Goal: Task Accomplishment & Management: Complete application form

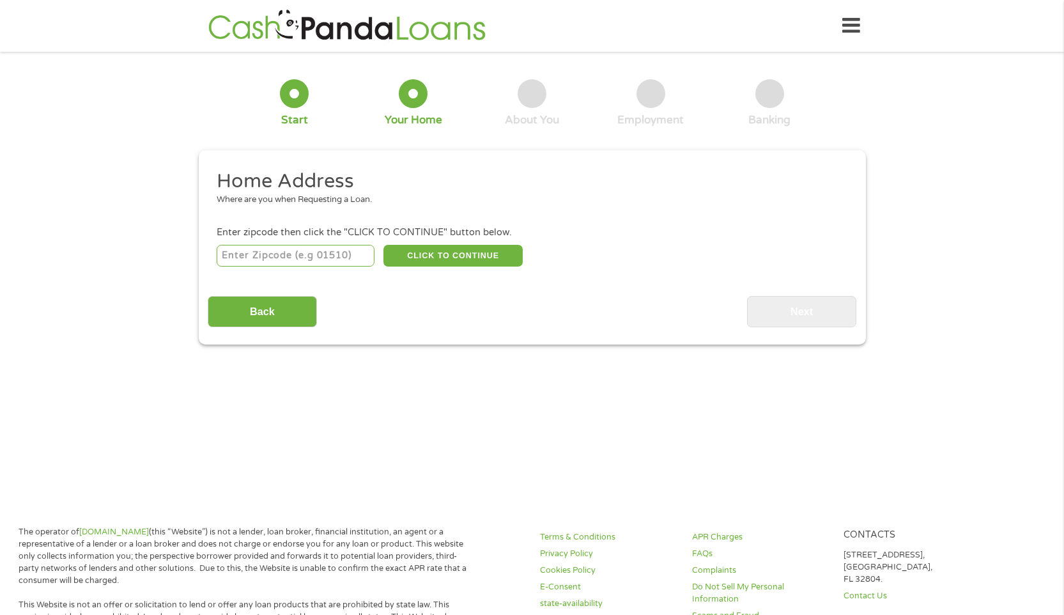
click at [339, 256] on input "number" at bounding box center [296, 256] width 158 height 22
type input "20707"
click at [438, 250] on button "CLICK TO CONTINUE" at bounding box center [452, 256] width 139 height 22
type input "20707"
type input "Laurel"
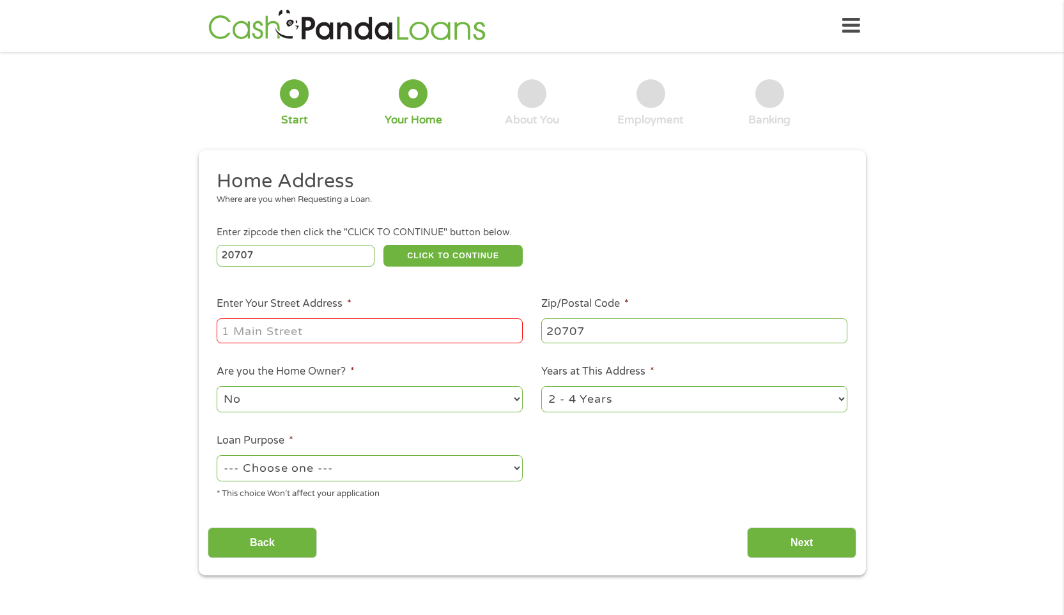
click at [342, 340] on input "Enter Your Street Address *" at bounding box center [370, 330] width 306 height 24
type input "[STREET_ADDRESS]"
click at [320, 471] on select "--- Choose one --- Pay Bills Debt Consolidation Home Improvement Major Purchase…" at bounding box center [370, 468] width 306 height 26
select select "shorttermcash"
click at [217, 456] on select "--- Choose one --- Pay Bills Debt Consolidation Home Improvement Major Purchase…" at bounding box center [370, 468] width 306 height 26
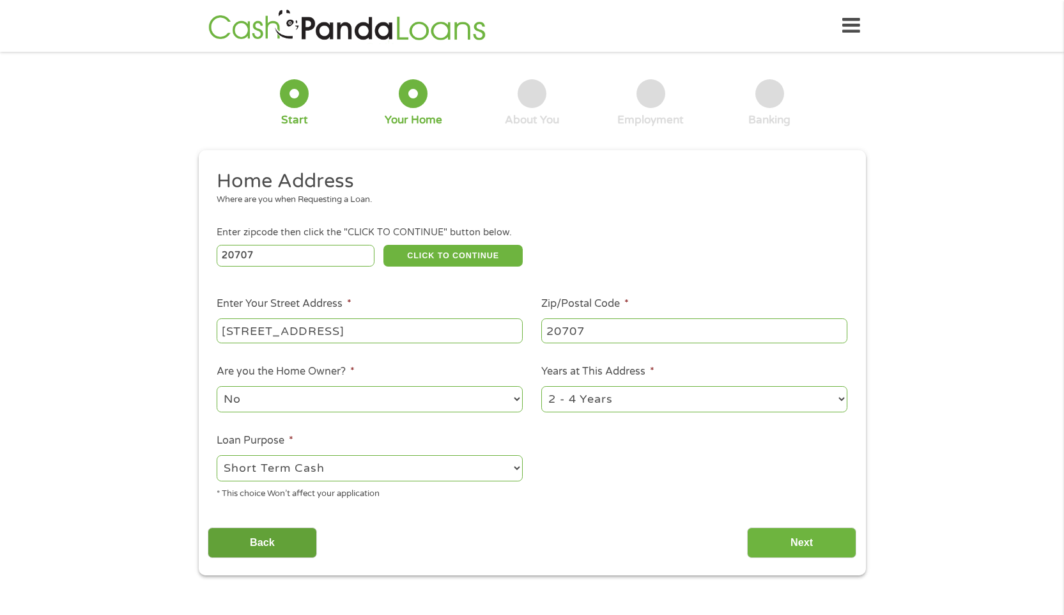
click at [280, 533] on input "Back" at bounding box center [262, 542] width 109 height 31
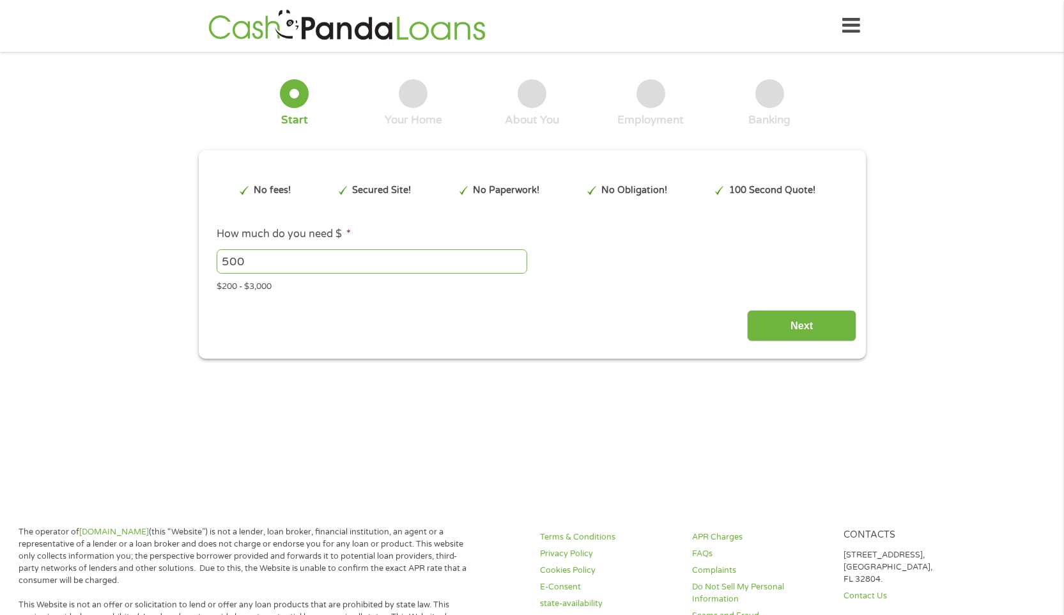
scroll to position [5, 5]
click at [779, 325] on input "Next" at bounding box center [801, 325] width 109 height 31
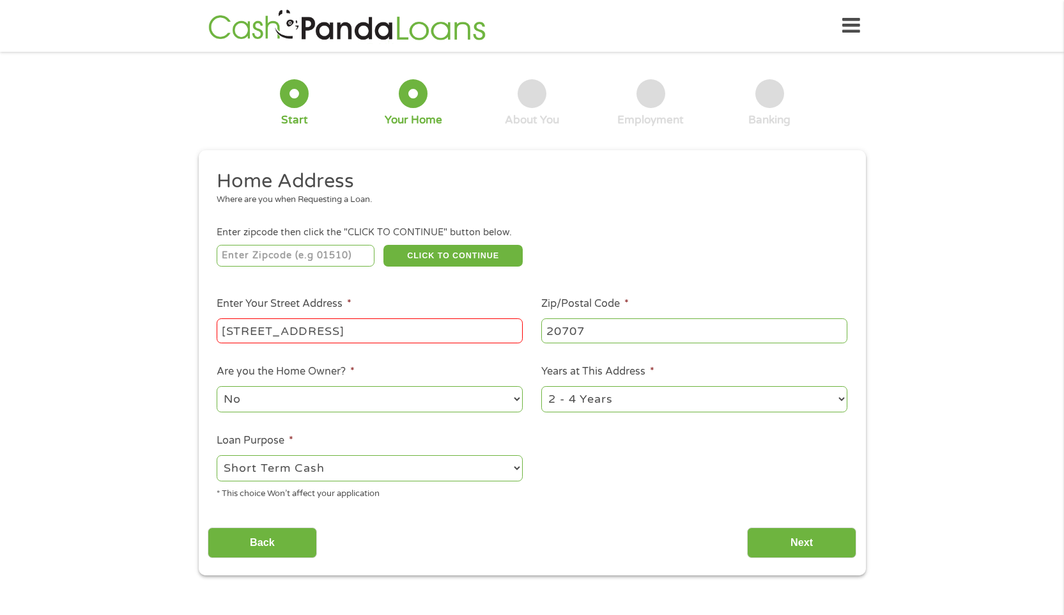
click at [623, 466] on ul "Home Address Where are you when Requesting a Loan. Enter zipcode then click the…" at bounding box center [532, 339] width 649 height 341
click at [355, 261] on input "number" at bounding box center [296, 256] width 158 height 22
type input "20707"
click at [399, 302] on li "Enter Your Street Address * [STREET_ADDRESS]" at bounding box center [370, 320] width 325 height 49
click at [399, 337] on input "[STREET_ADDRESS]" at bounding box center [370, 330] width 306 height 24
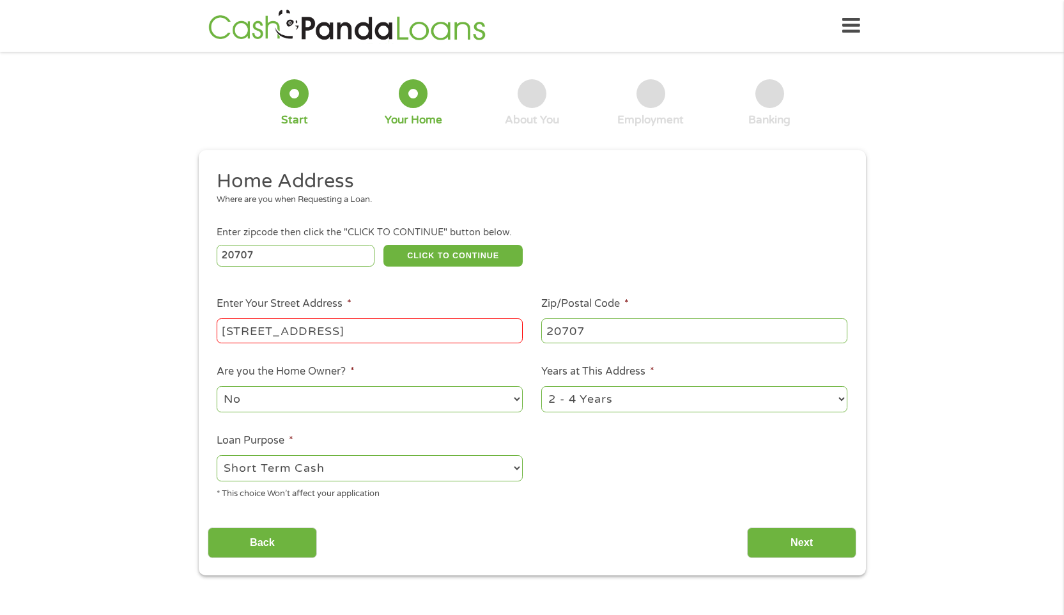
click at [403, 368] on li "Are you the Home Owner? * No Yes" at bounding box center [370, 389] width 325 height 50
click at [796, 537] on input "Next" at bounding box center [801, 542] width 109 height 31
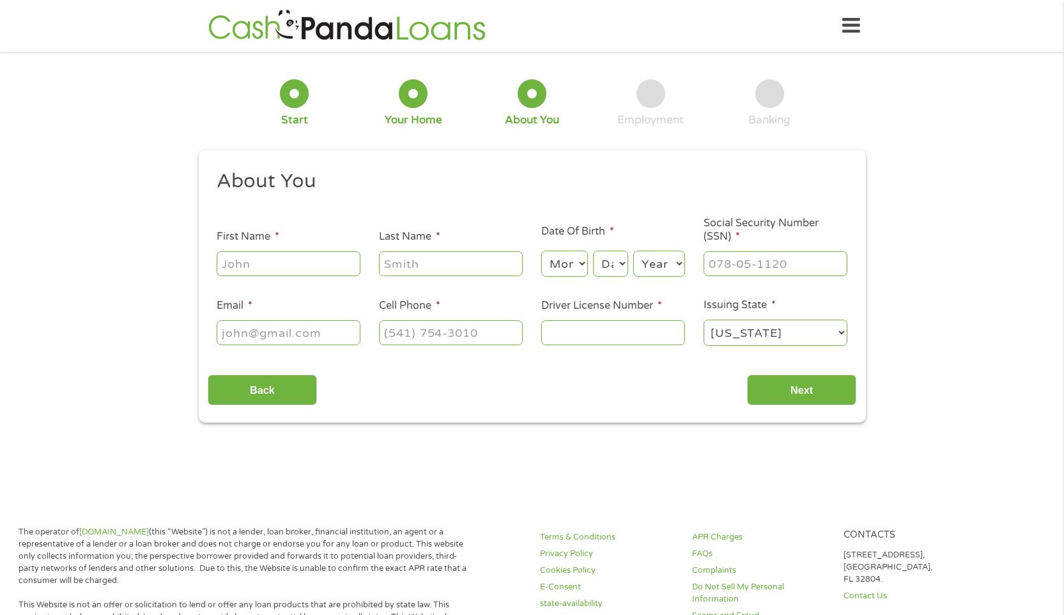
click at [337, 272] on input "First Name *" at bounding box center [289, 263] width 144 height 24
type input "Amouryonna"
type input "Cousin"
type input "[EMAIL_ADDRESS][DOMAIN_NAME]"
type input "[PHONE_NUMBER]"
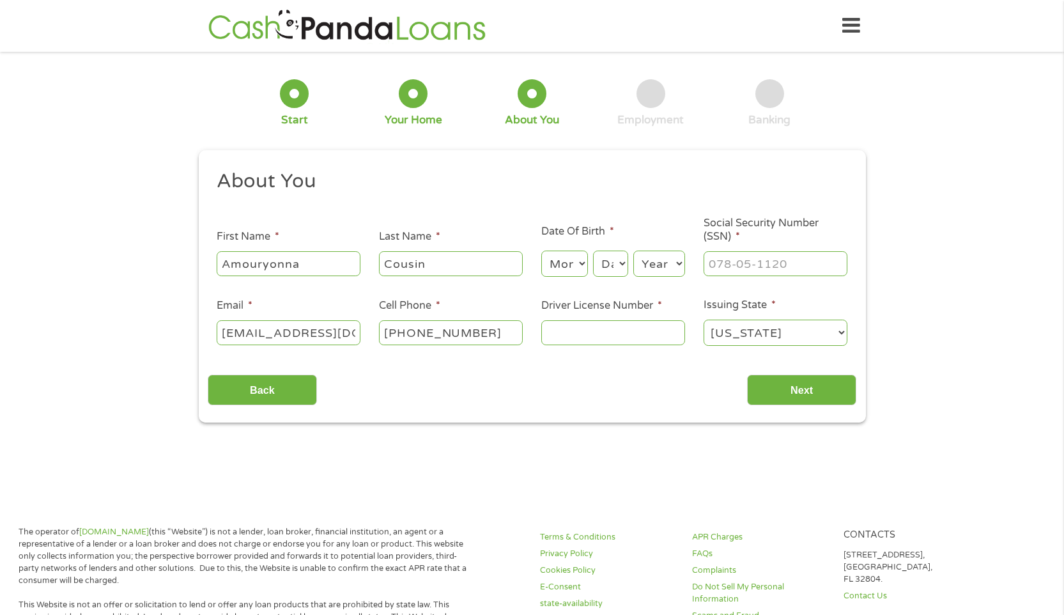
click at [638, 330] on input "Driver License Number *" at bounding box center [613, 332] width 144 height 24
type input "Md10272622767"
click at [783, 266] on input "___-__-____" at bounding box center [775, 263] width 144 height 24
type input "225-99-5442"
click at [566, 265] on select "Month 1 2 3 4 5 6 7 8 9 10 11 12" at bounding box center [564, 263] width 47 height 26
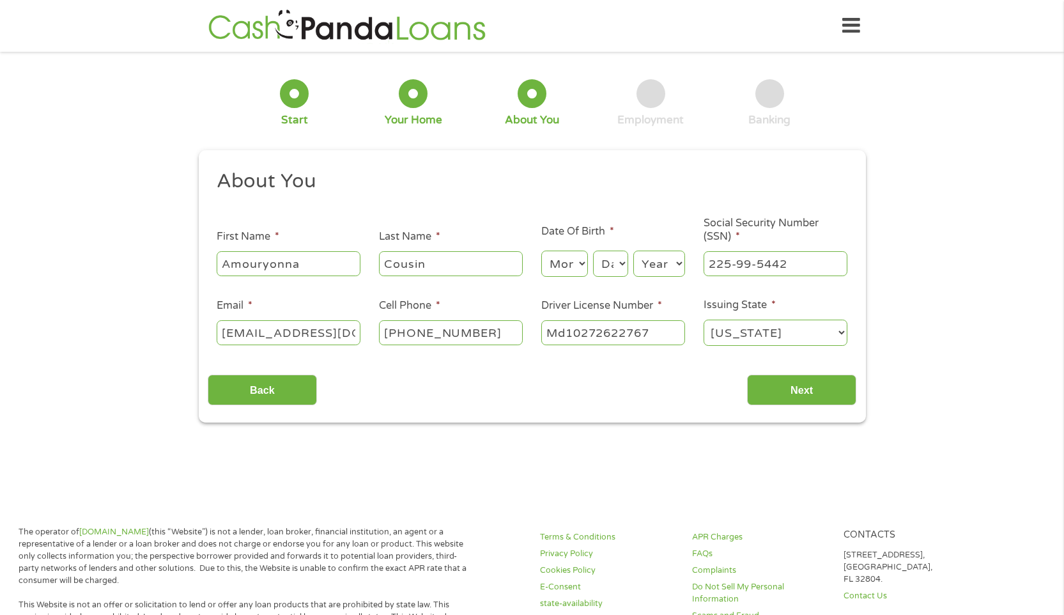
select select "4"
click at [541, 251] on select "Month 1 2 3 4 5 6 7 8 9 10 11 12" at bounding box center [564, 263] width 47 height 26
click at [592, 267] on div "Month Month 1 2 3 4 5 6 7 8 9 10 11 12 Day Day 1 2 3 4 5 6 7 8 9 10 11 12 13 14…" at bounding box center [613, 261] width 144 height 35
click at [610, 266] on select "Day 1 2 3 4 5 6 7 8 9 10 11 12 13 14 15 16 17 18 19 20 21 22 23 24 25 26 27 28 …" at bounding box center [610, 263] width 35 height 26
select select "14"
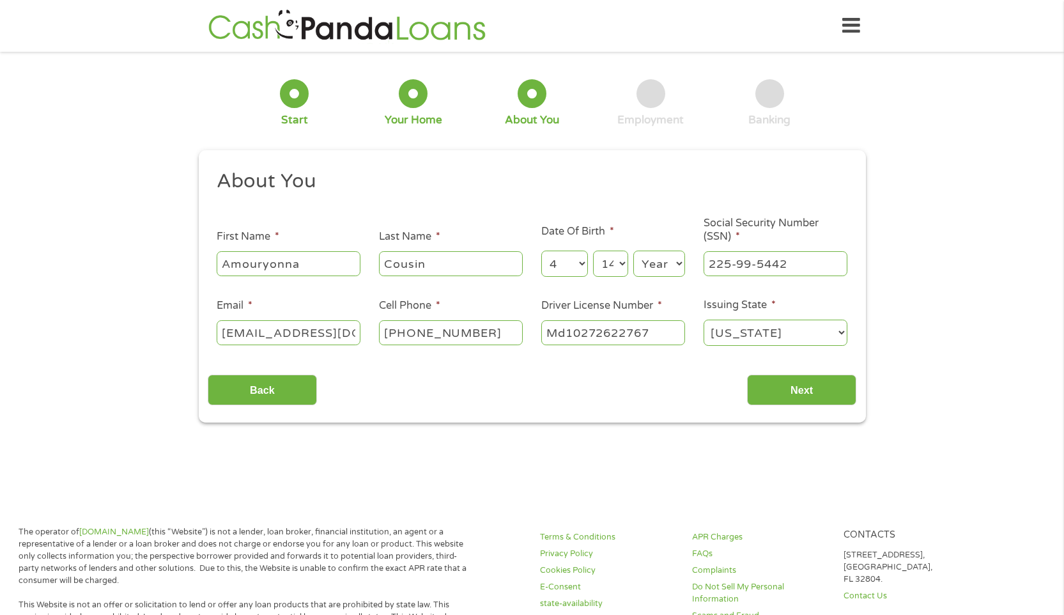
click at [593, 251] on select "Day 1 2 3 4 5 6 7 8 9 10 11 12 13 14 15 16 17 18 19 20 21 22 23 24 25 26 27 28 …" at bounding box center [610, 263] width 35 height 26
click at [659, 268] on select "Year [DATE] 2006 2005 2004 2003 2002 2001 2000 1999 1998 1997 1996 1995 1994 19…" at bounding box center [659, 263] width 52 height 26
select select "2004"
click at [633, 251] on select "Year [DATE] 2006 2005 2004 2003 2002 2001 2000 1999 1998 1997 1996 1995 1994 19…" at bounding box center [659, 263] width 52 height 26
click at [799, 387] on input "Next" at bounding box center [801, 389] width 109 height 31
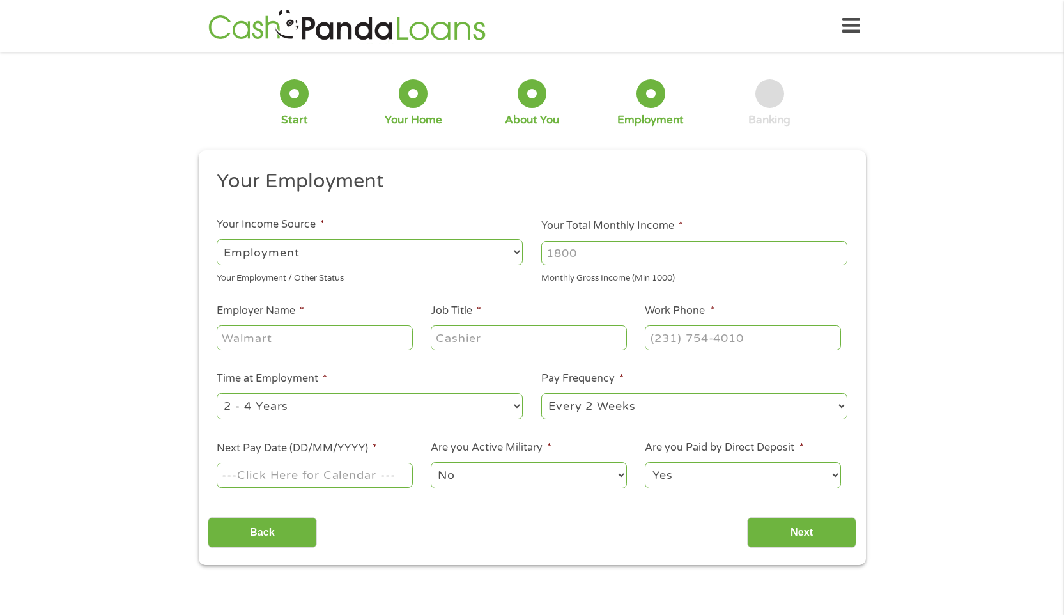
click at [589, 253] on input "Your Total Monthly Income *" at bounding box center [694, 253] width 306 height 24
type input "1800"
click at [386, 292] on ul "Your Employment Your Income Source * --- Choose one --- Employment [DEMOGRAPHIC…" at bounding box center [532, 334] width 649 height 331
click at [371, 331] on input "Employer Name *" at bounding box center [315, 337] width 196 height 24
type input "VA education"
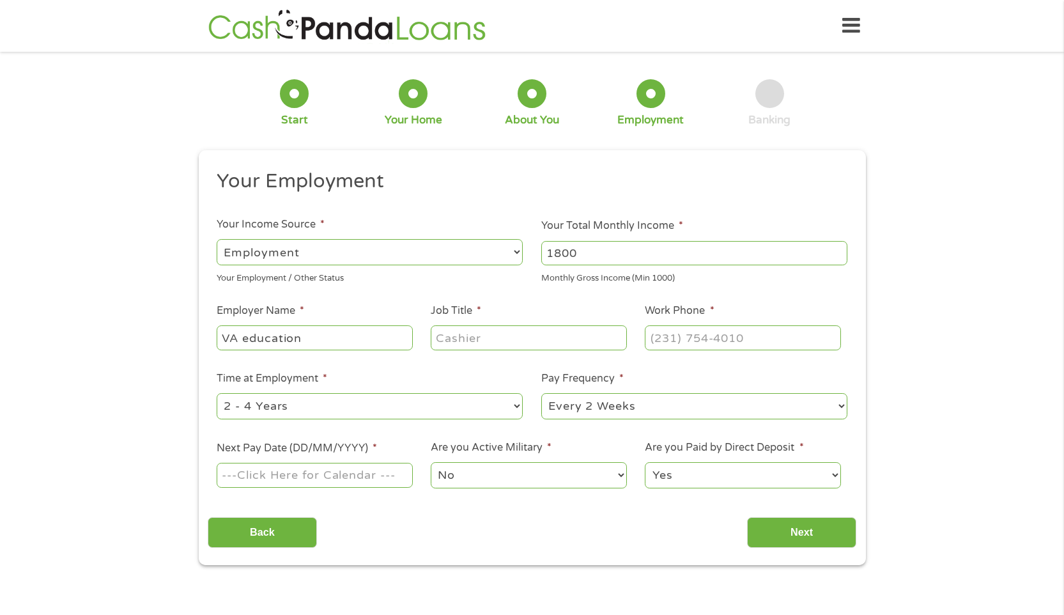
click at [529, 335] on input "Job Title *" at bounding box center [529, 337] width 196 height 24
type input "student"
click at [765, 329] on input "(___) ___-____" at bounding box center [743, 337] width 196 height 24
type input "[PHONE_NUMBER]"
click at [366, 473] on input "Next Pay Date (DD/MM/YYYY) *" at bounding box center [315, 475] width 196 height 24
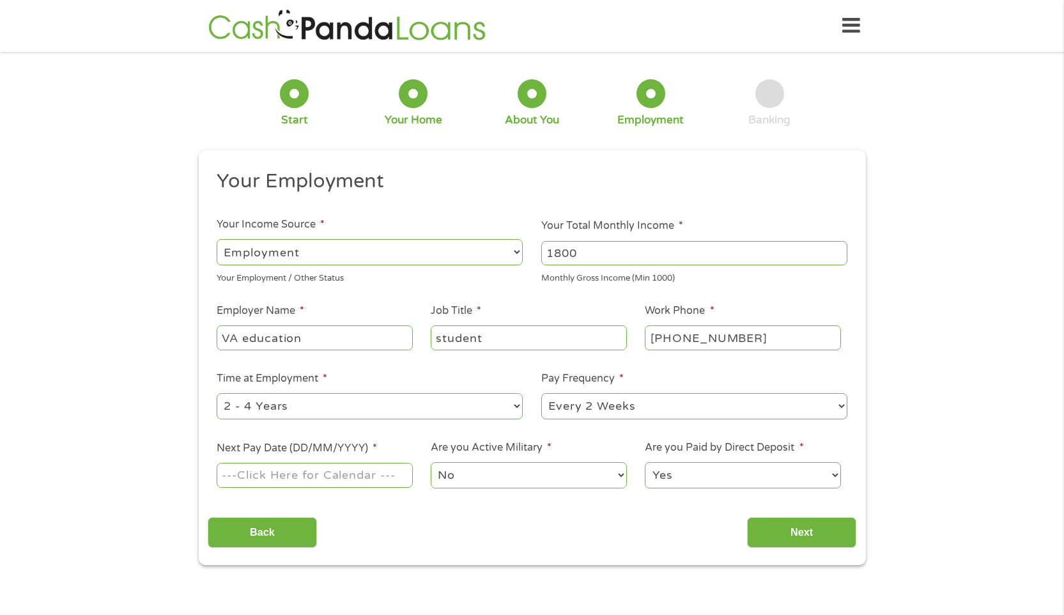
click at [366, 473] on input "Next Pay Date (DD/MM/YYYY) *" at bounding box center [315, 475] width 196 height 24
click at [651, 411] on select "--- Choose one --- Every 2 Weeks Every Week Monthly Semi-Monthly" at bounding box center [694, 406] width 306 height 26
select select "semimonthly"
click at [541, 393] on select "--- Choose one --- Every 2 Weeks Every Week Monthly Semi-Monthly" at bounding box center [694, 406] width 306 height 26
click at [369, 479] on input "Next Pay Date (DD/MM/YYYY) *" at bounding box center [315, 475] width 196 height 24
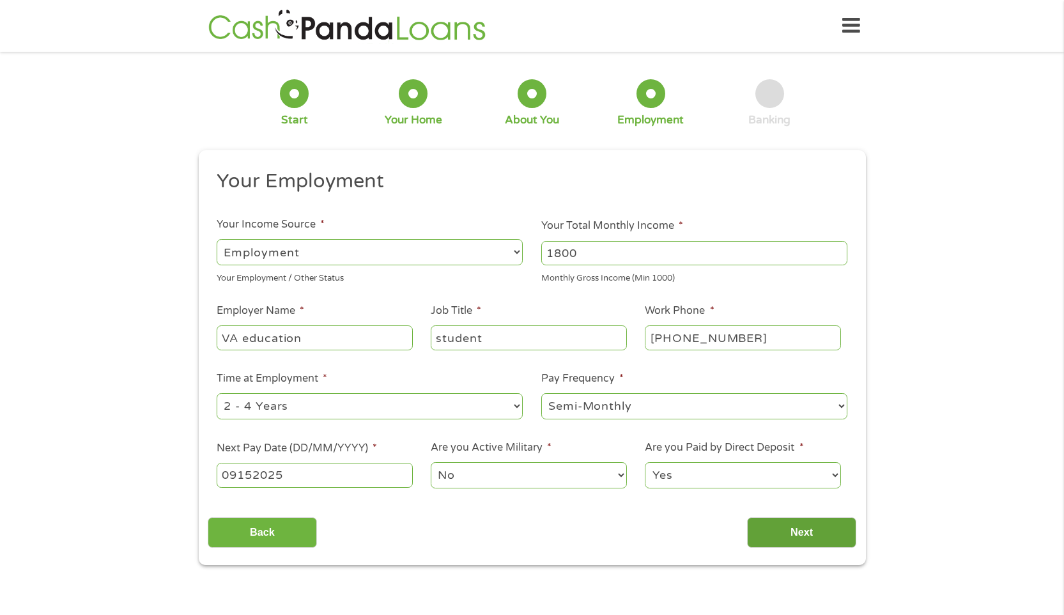
type input "09152025"
click at [772, 525] on input "Next" at bounding box center [801, 532] width 109 height 31
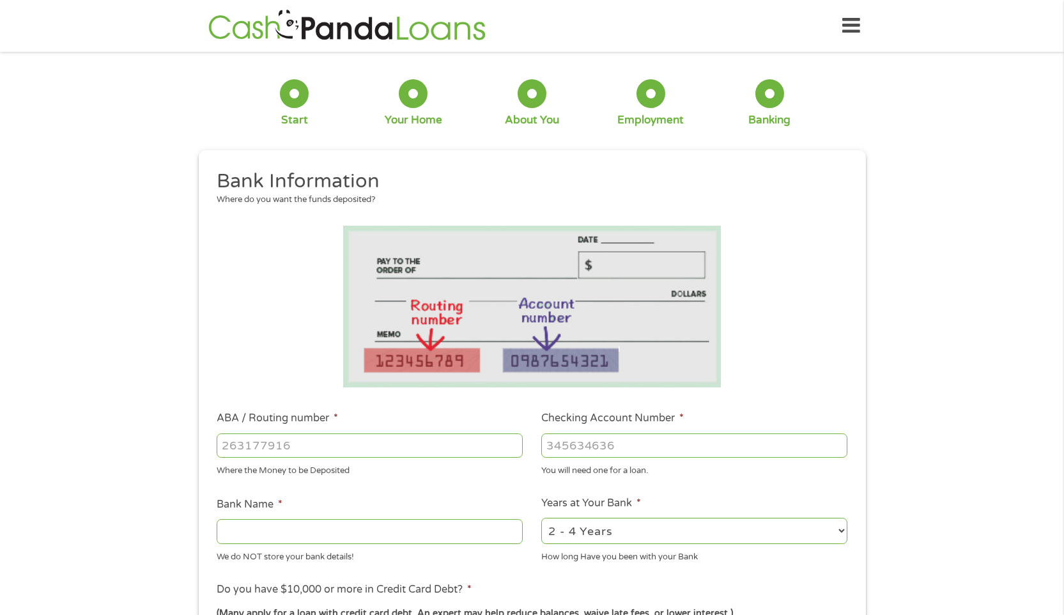
click at [301, 445] on input "ABA / Routing number *" at bounding box center [370, 445] width 306 height 24
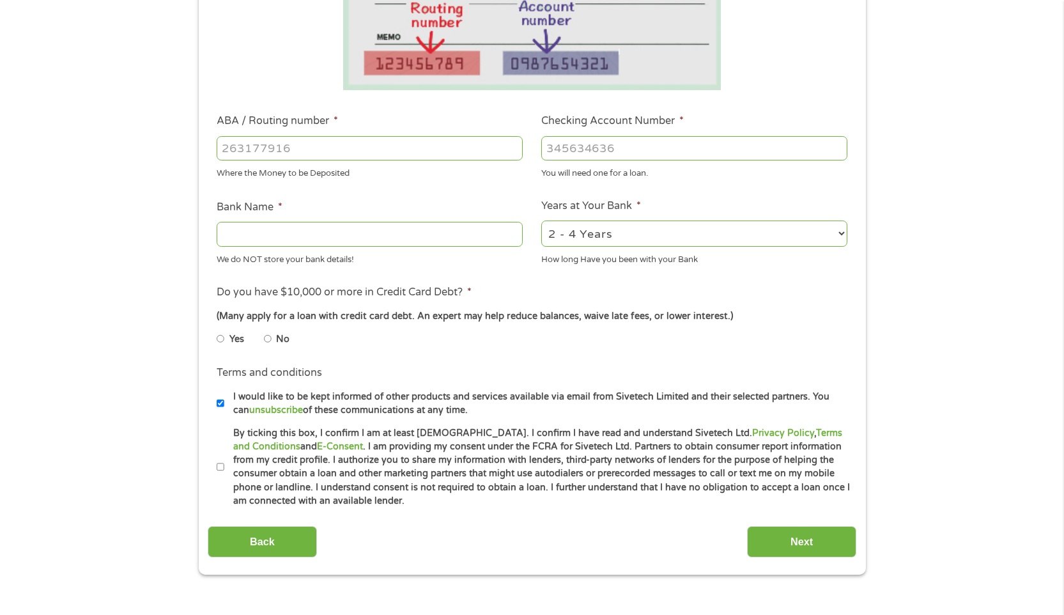
scroll to position [293, 0]
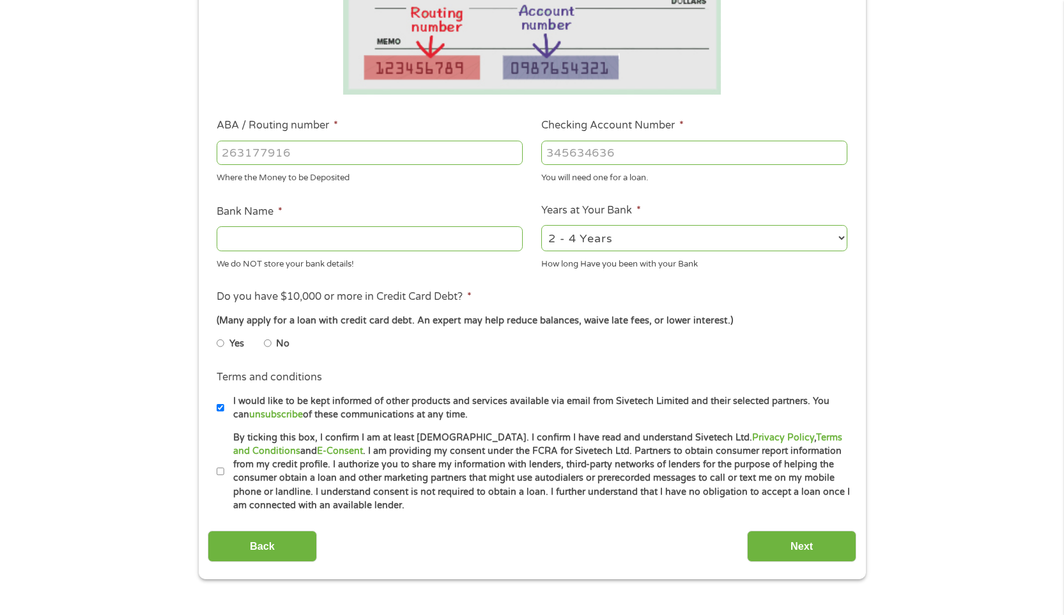
click at [279, 343] on label "No" at bounding box center [282, 344] width 13 height 14
click at [272, 343] on input "No" at bounding box center [268, 343] width 8 height 20
radio input "true"
click at [216, 470] on li "Terms and conditions * By ticking this box, I confirm I am at least [DEMOGRAPHI…" at bounding box center [532, 472] width 649 height 82
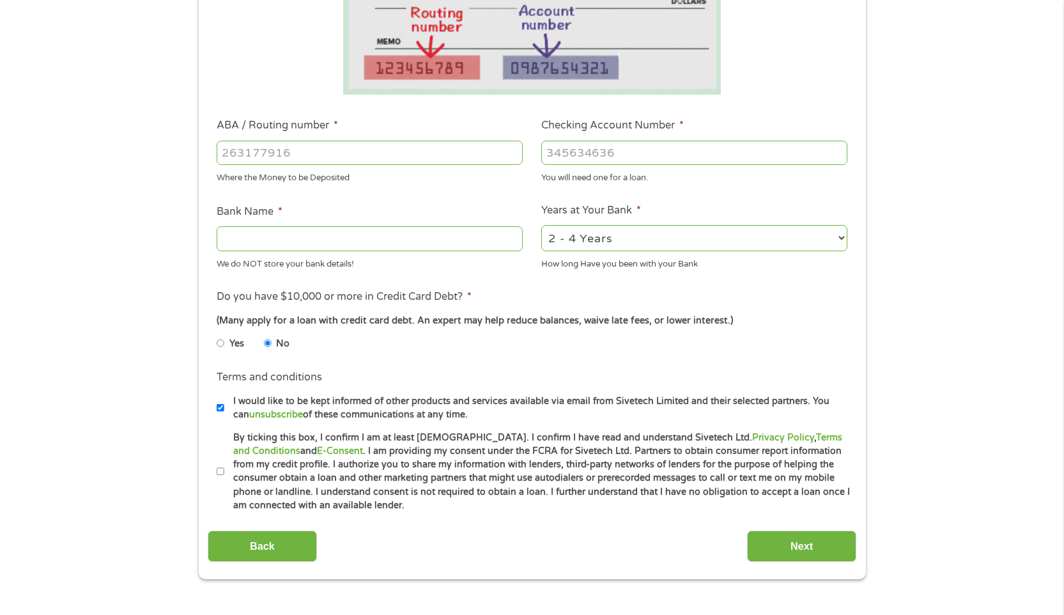
click at [220, 469] on input "By ticking this box, I confirm I am at least [DEMOGRAPHIC_DATA]. I confirm I ha…" at bounding box center [221, 471] width 8 height 20
checkbox input "true"
click at [275, 245] on input "Bank Name *" at bounding box center [370, 238] width 306 height 24
type input "Navy federal"
click at [574, 147] on input "Checking Account Number *" at bounding box center [694, 153] width 306 height 24
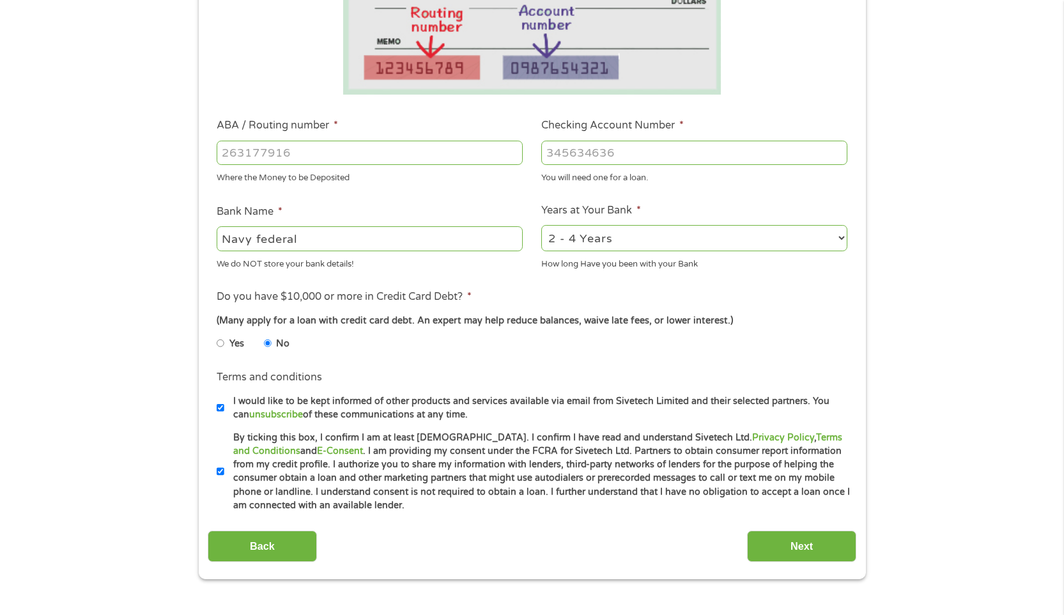
click at [484, 141] on input "ABA / Routing number *" at bounding box center [370, 153] width 306 height 24
type input "256074974"
type input "NAVY FEDERAL CREDIT UNION"
type input "256074974"
click at [692, 144] on input "Checking Account Number *" at bounding box center [694, 153] width 306 height 24
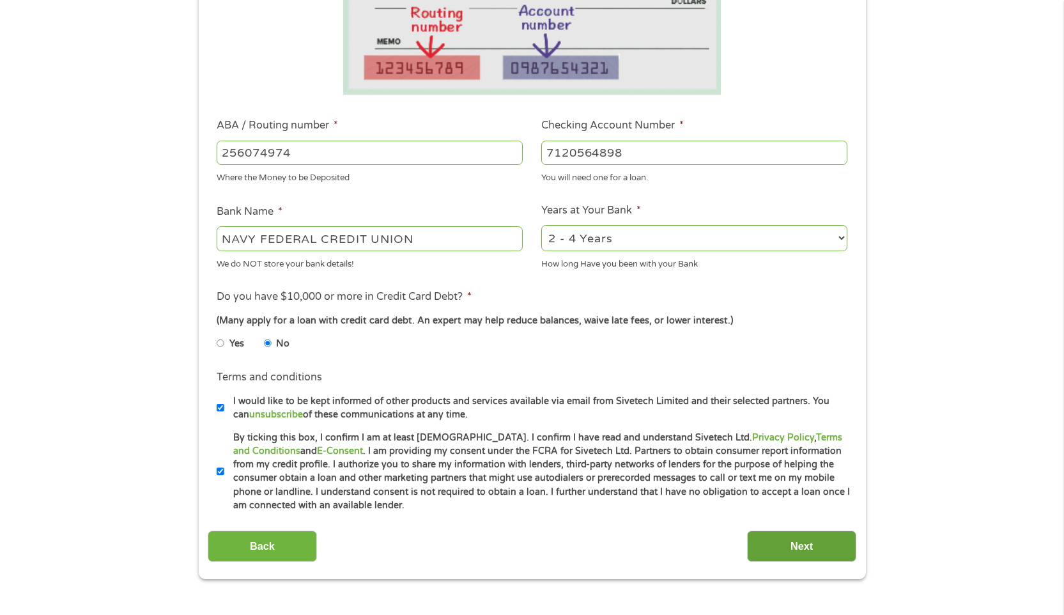
type input "7120564898"
click at [848, 544] on input "Next" at bounding box center [801, 545] width 109 height 31
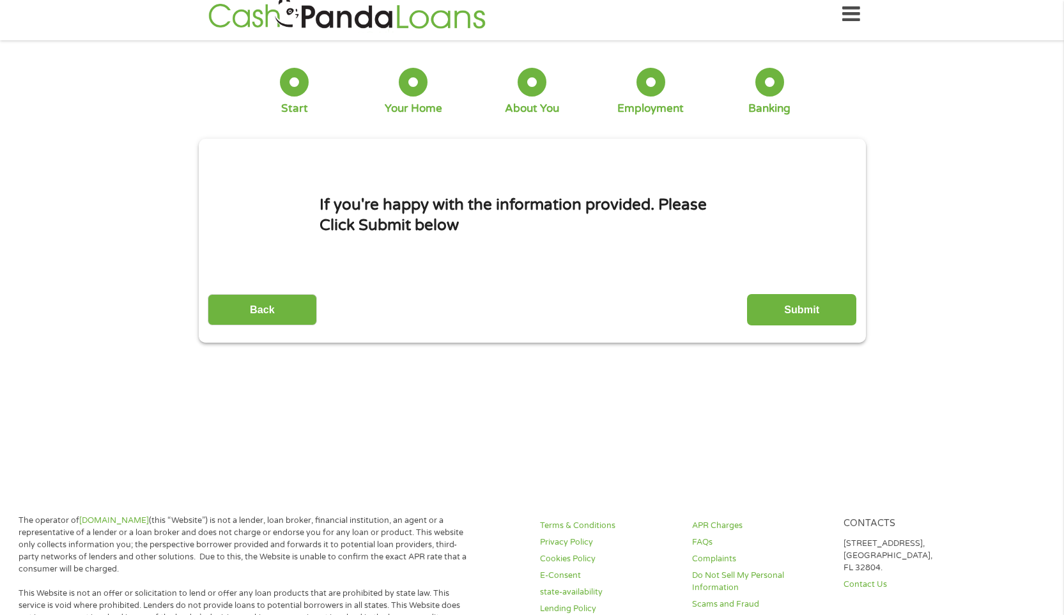
scroll to position [0, 0]
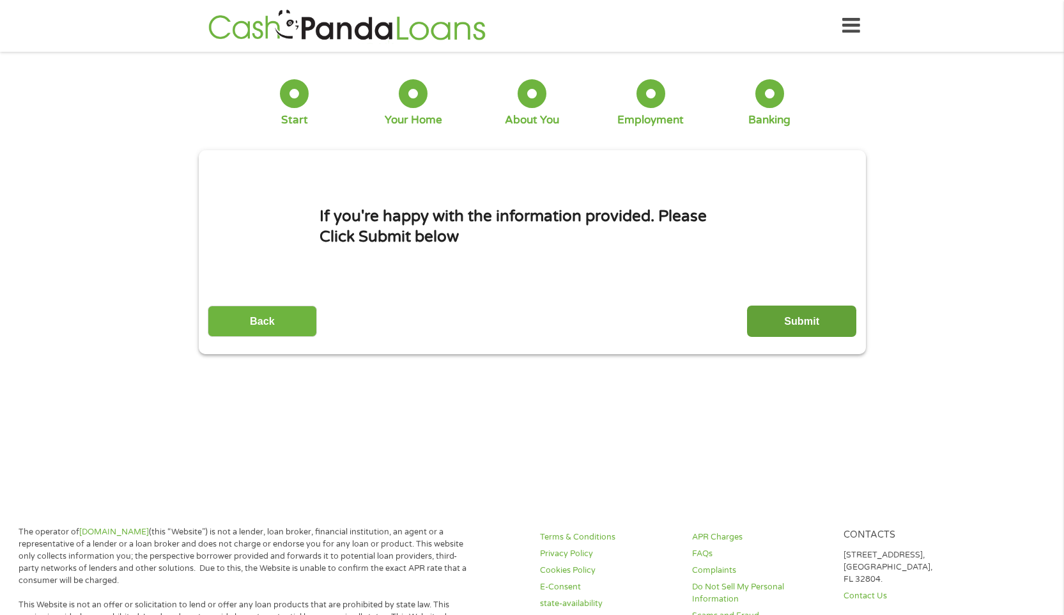
click at [778, 327] on input "Submit" at bounding box center [801, 320] width 109 height 31
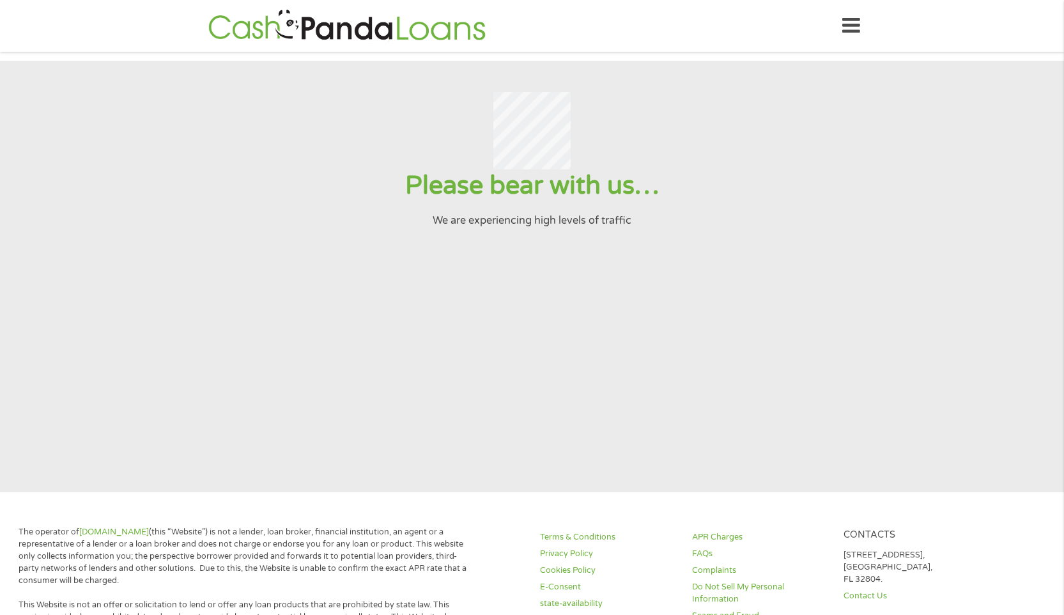
click at [773, 365] on section "Please bear with us… We are experiencing high levels of traffic" at bounding box center [532, 276] width 1064 height 431
